Goal: Check status: Check status

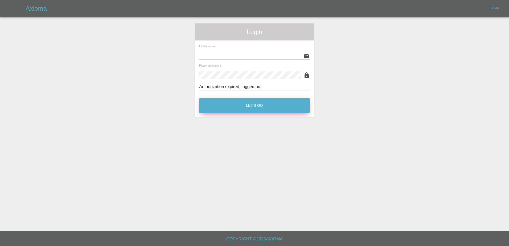
type input "[PERSON_NAME][EMAIL_ADDRESS][PERSON_NAME][DOMAIN_NAME]"
click at [213, 103] on button "Let's Go" at bounding box center [254, 105] width 111 height 15
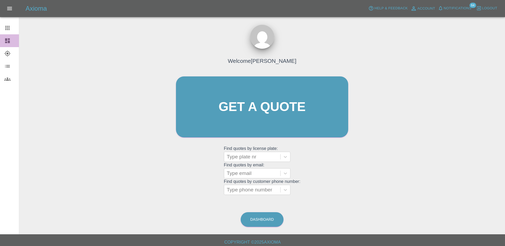
click at [7, 41] on icon at bounding box center [7, 40] width 5 height 5
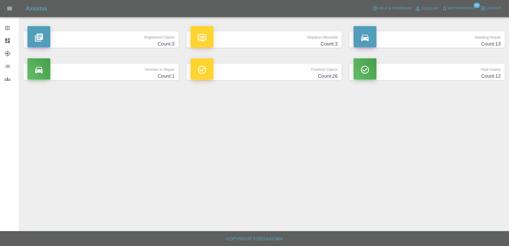
click at [285, 32] on p "Repairer Allocated" at bounding box center [264, 35] width 147 height 9
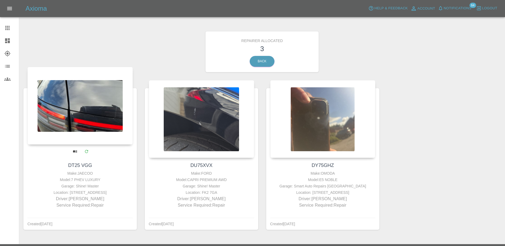
click at [89, 116] on div at bounding box center [79, 106] width 105 height 78
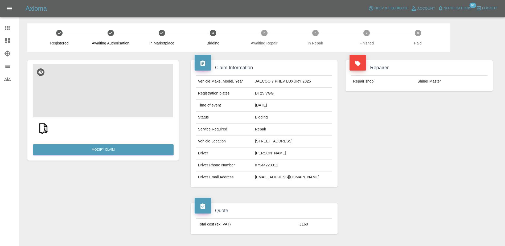
scroll to position [27, 0]
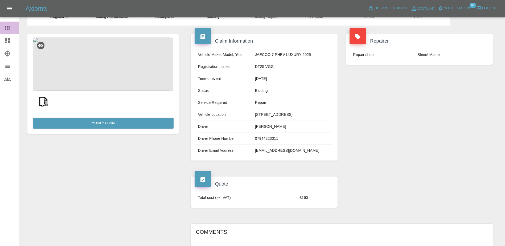
click at [11, 24] on link "Claims" at bounding box center [9, 28] width 19 height 13
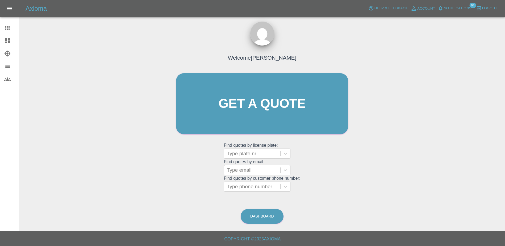
click at [10, 38] on icon at bounding box center [7, 41] width 6 height 6
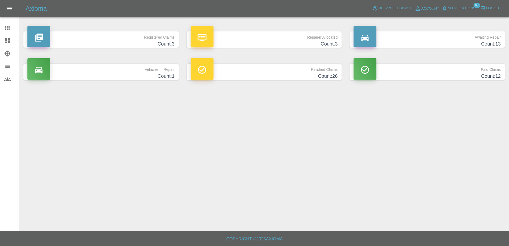
drag, startPoint x: 10, startPoint y: 23, endPoint x: 13, endPoint y: 23, distance: 3.5
click at [10, 23] on link "Claims" at bounding box center [9, 28] width 19 height 13
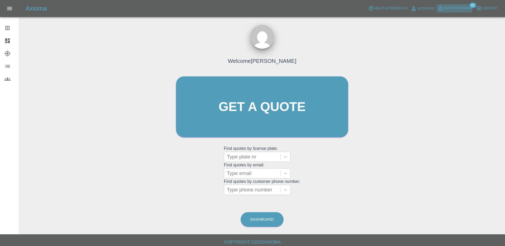
click at [455, 5] on button "Notifications" at bounding box center [455, 8] width 36 height 8
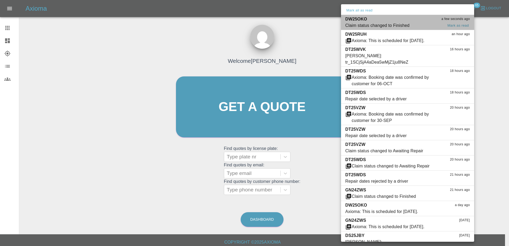
click at [389, 26] on div "Claim status changed to Finished" at bounding box center [377, 25] width 64 height 6
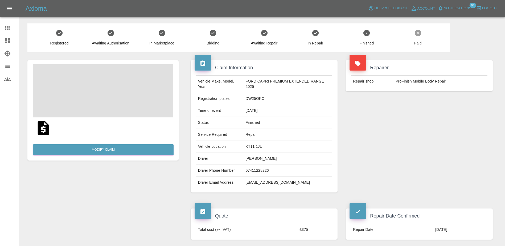
click at [250, 93] on td "DW25OKO" at bounding box center [287, 99] width 89 height 12
click at [252, 93] on td "DW25OKO" at bounding box center [287, 99] width 89 height 12
click at [461, 10] on span "Notifications" at bounding box center [458, 8] width 28 height 6
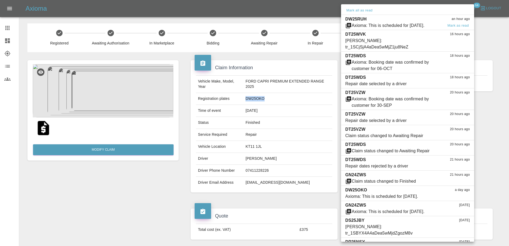
click at [427, 21] on div "DW25RUH an hour ago" at bounding box center [407, 19] width 125 height 6
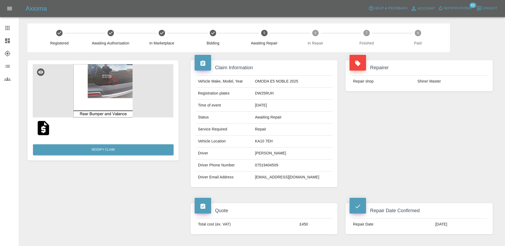
click at [273, 96] on td "DW25RUH" at bounding box center [293, 94] width 80 height 12
click at [272, 94] on td "DW25RUH" at bounding box center [293, 94] width 80 height 12
copy td "DW25RUH"
click at [448, 3] on div "Axioma Help & Feedback Account Notifications 63 Logout" at bounding box center [252, 8] width 505 height 17
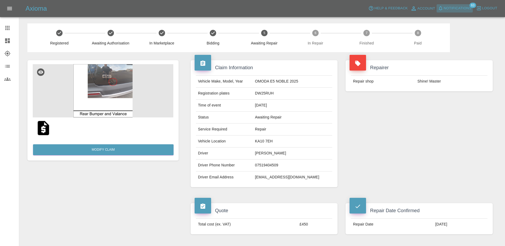
click at [458, 7] on span "Notifications" at bounding box center [458, 8] width 28 height 6
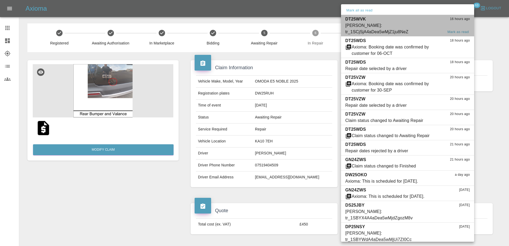
click at [405, 25] on div "[PERSON_NAME]: tr_1SCjSjA4aDea5wMjZ1ju8NeZ" at bounding box center [394, 28] width 98 height 13
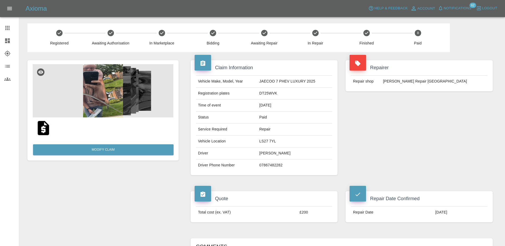
click at [454, 2] on div "Axioma Help & Feedback Account Notifications 62 Logout" at bounding box center [252, 8] width 505 height 17
click at [460, 13] on div "Axioma Help & Feedback Account Notifications 62 Logout" at bounding box center [252, 8] width 505 height 17
click at [460, 12] on button "Notifications" at bounding box center [455, 8] width 36 height 8
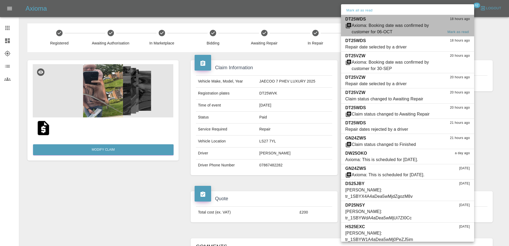
click at [426, 29] on div "Axioma: Booking date was confirmed by customer for 06-OCT" at bounding box center [398, 28] width 92 height 13
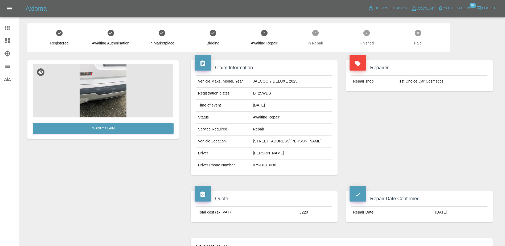
click at [258, 90] on td "DT25WDS" at bounding box center [291, 94] width 81 height 12
click at [258, 89] on td "DT25WDS" at bounding box center [291, 94] width 81 height 12
click at [259, 92] on td "DT25WDS" at bounding box center [291, 94] width 81 height 12
copy td "DT25WDS"
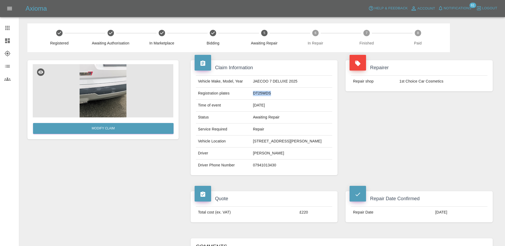
click at [463, 10] on span "Notifications" at bounding box center [458, 8] width 28 height 6
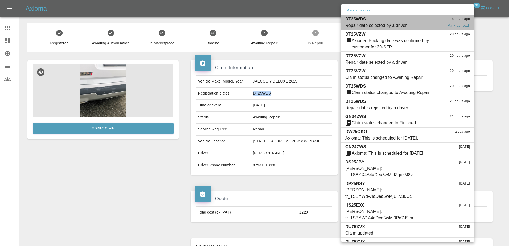
click at [396, 22] on div "Repair date selected by a driver" at bounding box center [376, 25] width 62 height 6
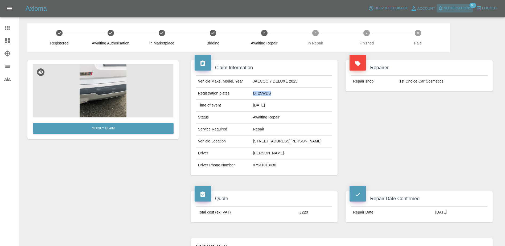
click at [458, 7] on span "Notifications" at bounding box center [458, 8] width 28 height 6
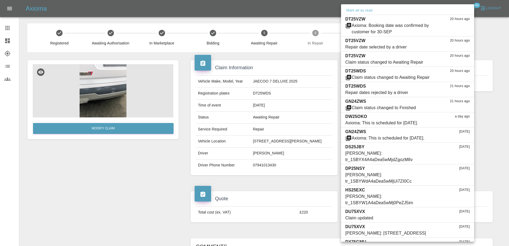
click at [305, 68] on div at bounding box center [254, 123] width 509 height 246
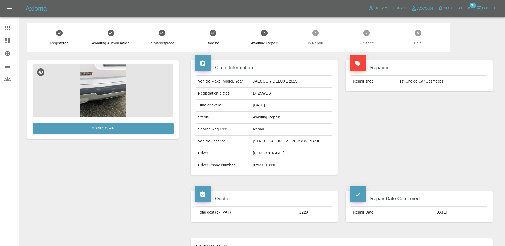
click at [463, 13] on span "Notifications 60" at bounding box center [455, 8] width 36 height 9
click at [461, 9] on span "Notifications" at bounding box center [458, 8] width 28 height 6
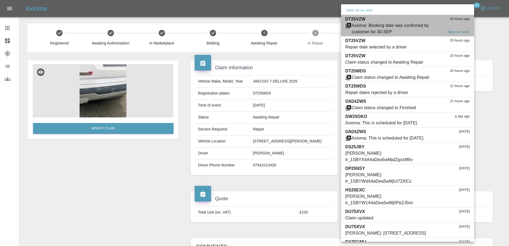
click at [418, 33] on div "Axioma: Booking date was confirmed by customer for 30-SEP" at bounding box center [398, 28] width 92 height 13
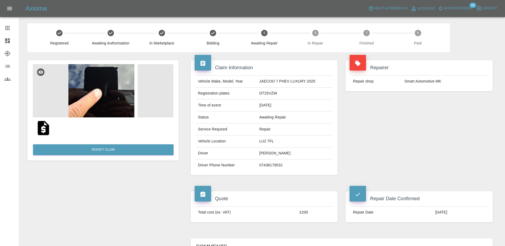
click at [272, 92] on td "DT25VZW" at bounding box center [294, 94] width 75 height 12
copy td "DT25VZW"
click at [5, 37] on link "Dashboard" at bounding box center [9, 40] width 19 height 13
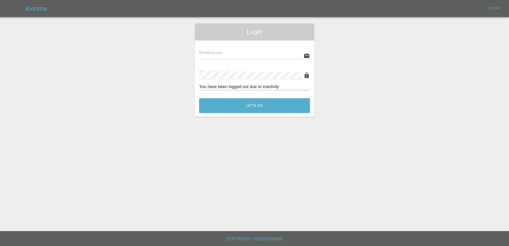
type input "[PERSON_NAME][EMAIL_ADDRESS][PERSON_NAME][DOMAIN_NAME]"
click at [232, 105] on button "Let's Go" at bounding box center [254, 105] width 111 height 15
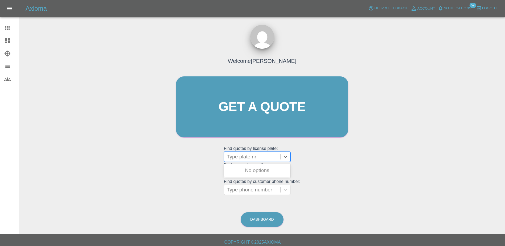
click at [244, 154] on div at bounding box center [252, 156] width 51 height 7
paste input "DY75GHZ"
type input "DY75GHZ"
click at [253, 168] on div "DY75GHZ, Bidding" at bounding box center [257, 170] width 67 height 11
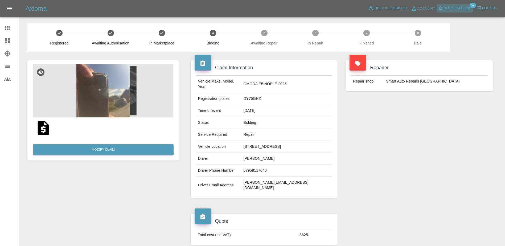
click at [459, 9] on span "Notifications" at bounding box center [458, 8] width 28 height 6
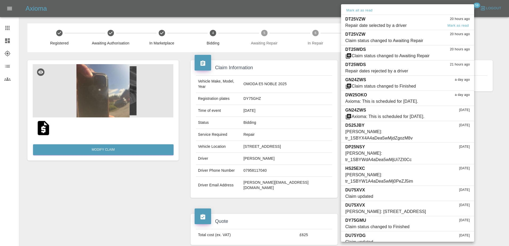
click at [375, 25] on div "Repair date selected by a driver" at bounding box center [376, 25] width 62 height 6
